Goal: Transaction & Acquisition: Purchase product/service

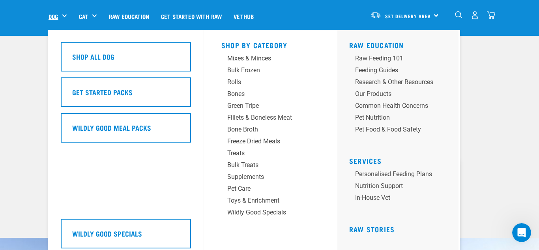
scroll to position [32, 0]
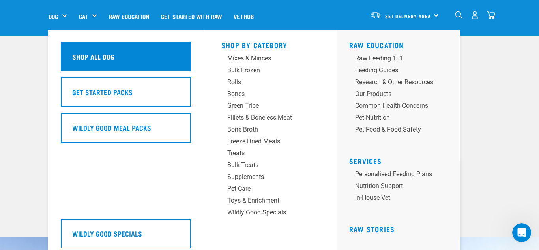
click at [84, 55] on h5 "Shop All Dog" at bounding box center [93, 56] width 42 height 10
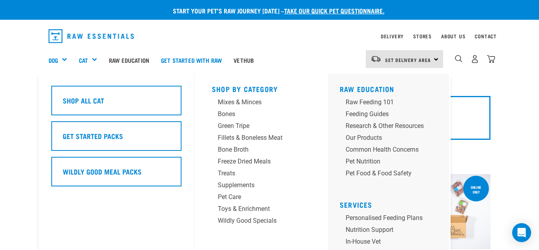
click at [84, 56] on link "Cat" at bounding box center [83, 60] width 9 height 9
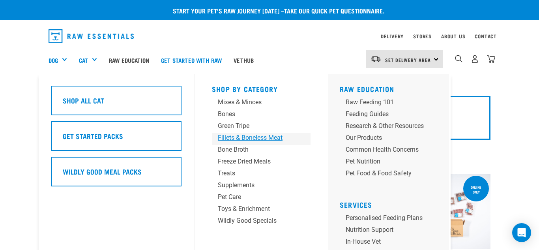
click at [245, 138] on div "Fillets & Boneless Meat" at bounding box center [255, 137] width 74 height 9
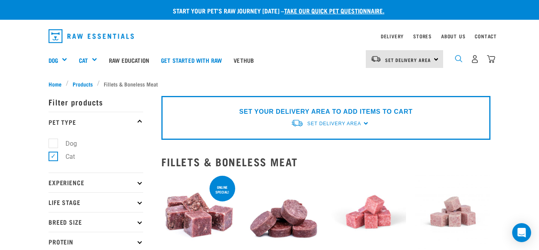
click at [458, 57] on img "dropdown navigation" at bounding box center [459, 59] width 8 height 8
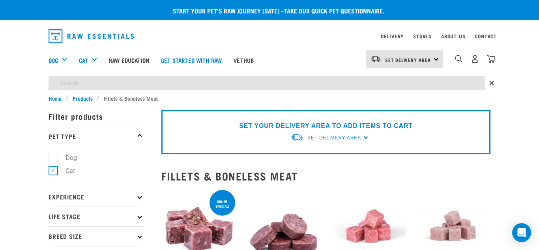
click at [77, 84] on input "search" at bounding box center [267, 83] width 437 height 14
type input "Duck meat"
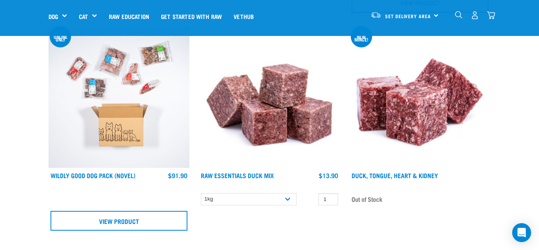
scroll to position [505, 0]
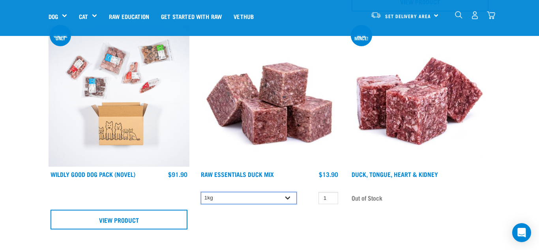
click at [289, 197] on select "1kg 3kg" at bounding box center [249, 198] width 96 height 12
click at [201, 192] on select "1kg 3kg" at bounding box center [249, 198] width 96 height 12
click at [267, 99] on img at bounding box center [269, 96] width 141 height 141
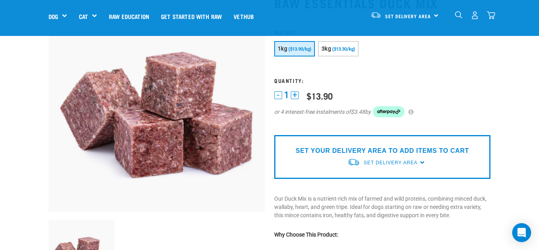
scroll to position [63, 0]
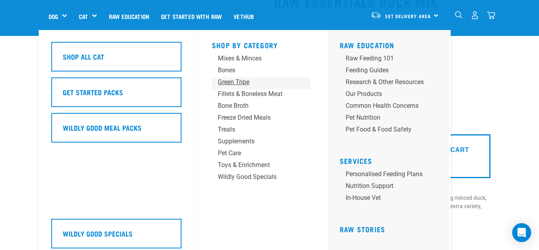
click at [225, 82] on div "Green Tripe" at bounding box center [255, 81] width 74 height 9
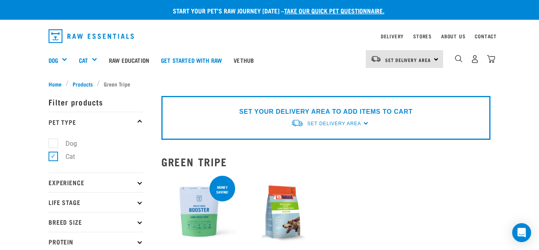
click at [325, 164] on h2 "Green Tripe" at bounding box center [325, 162] width 329 height 12
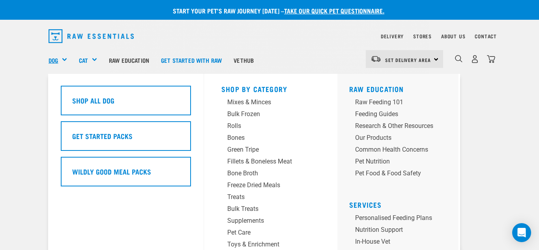
click at [53, 61] on link "Dog" at bounding box center [53, 60] width 9 height 9
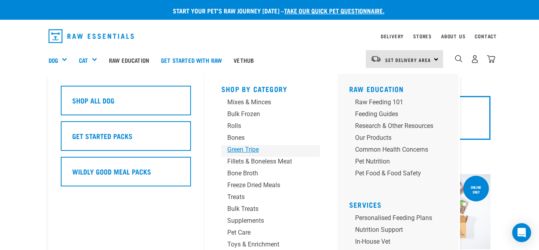
click at [238, 150] on div "Green Tripe" at bounding box center [264, 149] width 74 height 9
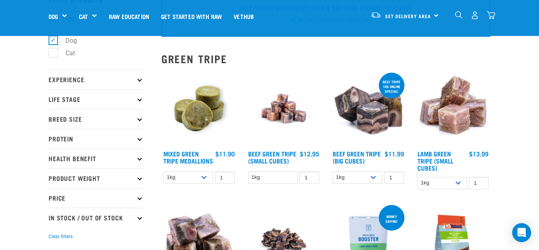
scroll to position [47, 0]
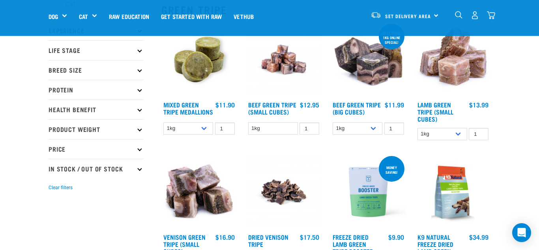
scroll to position [95, 0]
